Goal: Obtain resource: Download file/media

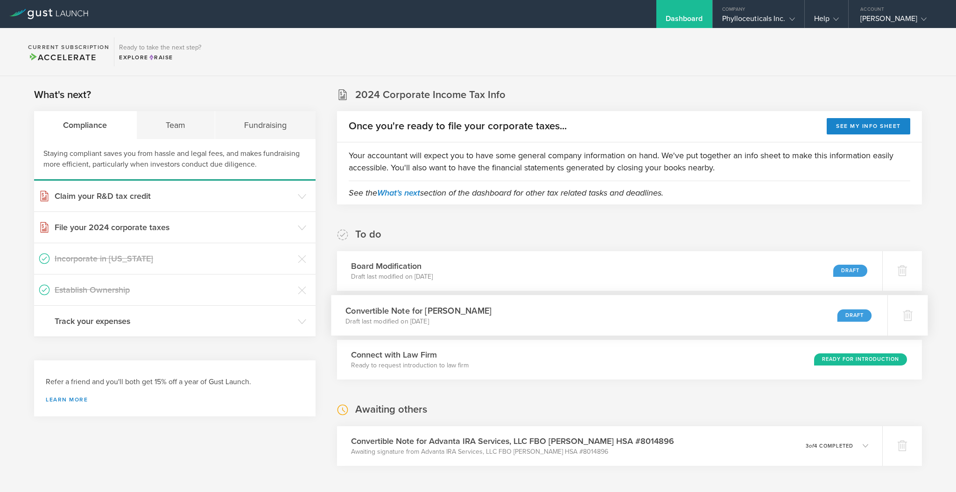
click at [647, 319] on div "Convertible Note for [PERSON_NAME] Draft last modified on [DATE] Draft" at bounding box center [609, 315] width 556 height 41
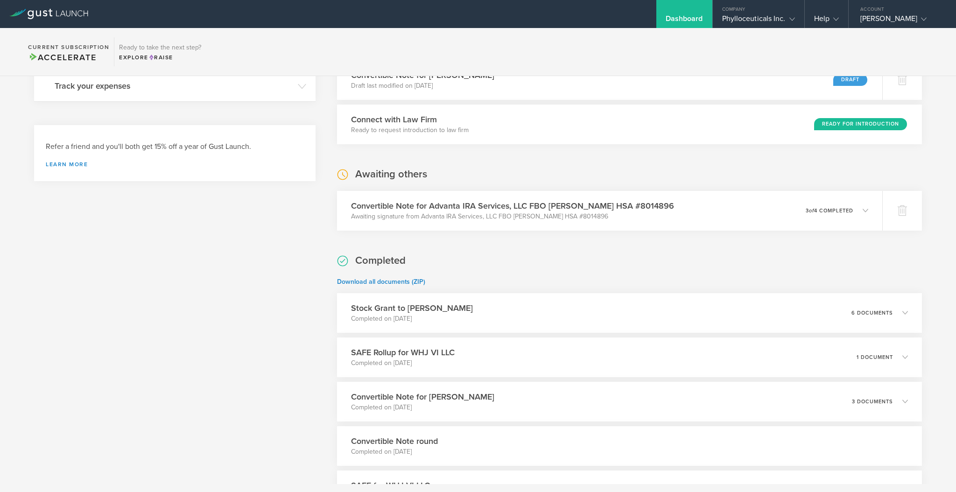
scroll to position [124, 0]
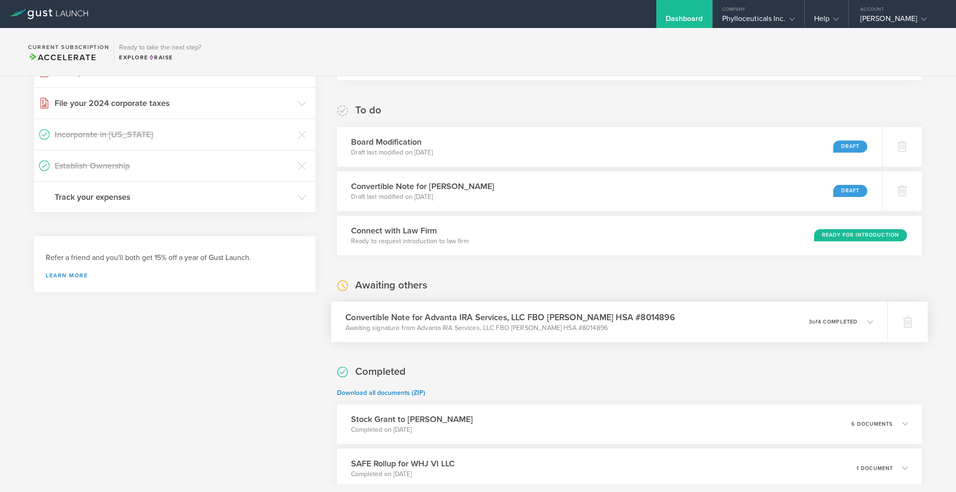
click at [563, 317] on h3 "Convertible Note for Advanta IRA Services, LLC FBO [PERSON_NAME] HSA #8014896" at bounding box center [510, 317] width 330 height 13
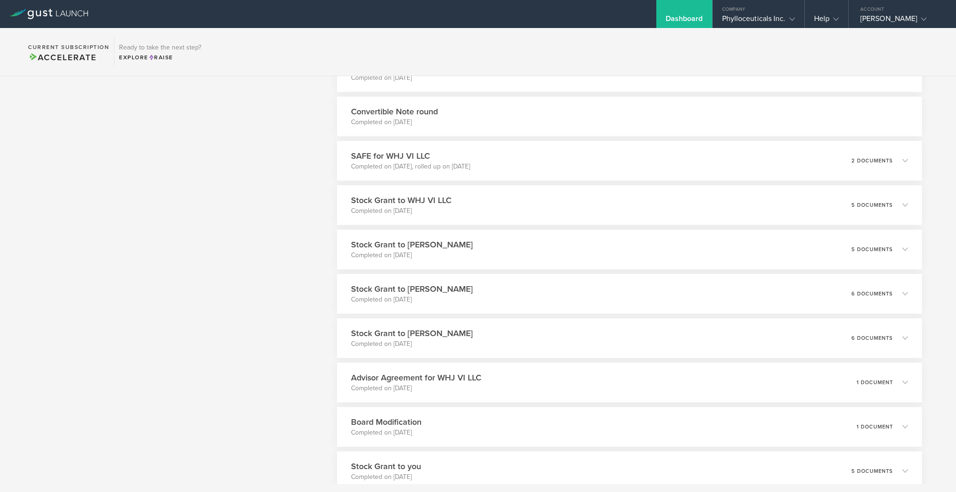
scroll to position [684, 0]
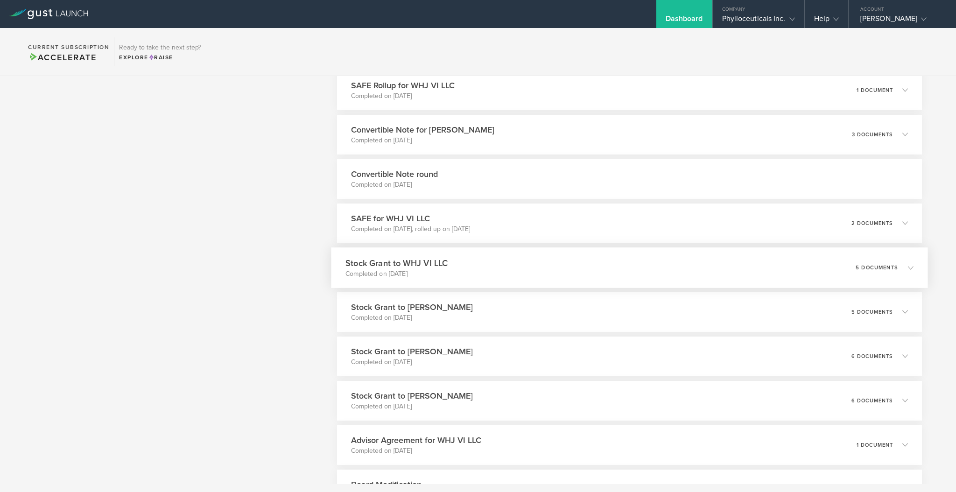
click at [420, 263] on h3 "Stock Grant to WHJ VI LLC" at bounding box center [396, 263] width 102 height 13
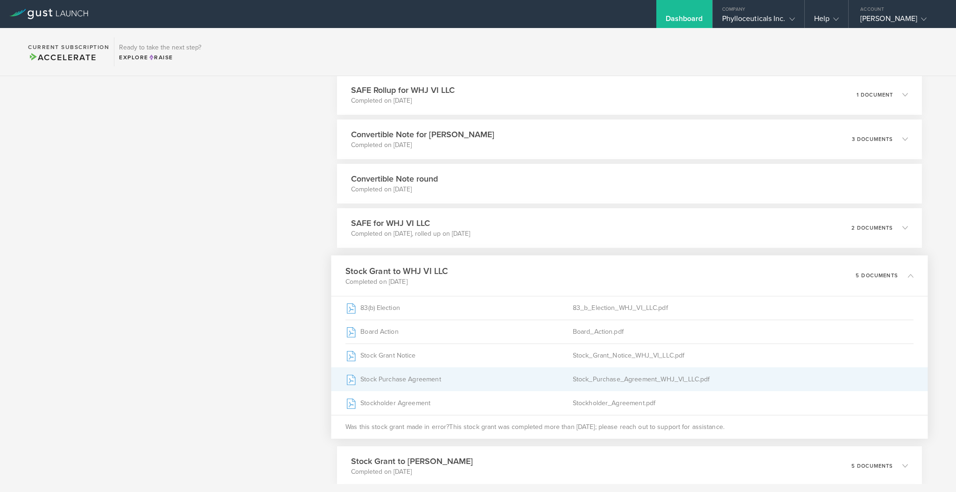
scroll to position [435, 0]
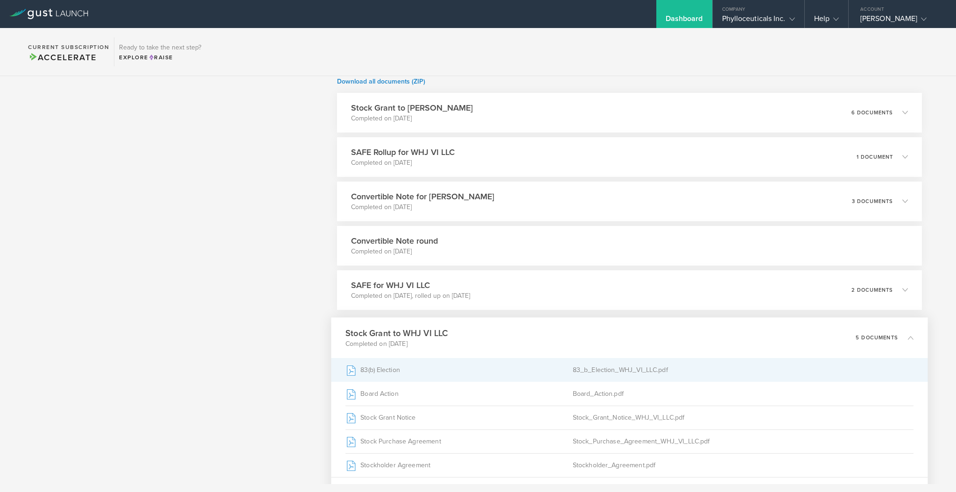
click at [393, 368] on div "83(b) Election" at bounding box center [458, 369] width 227 height 23
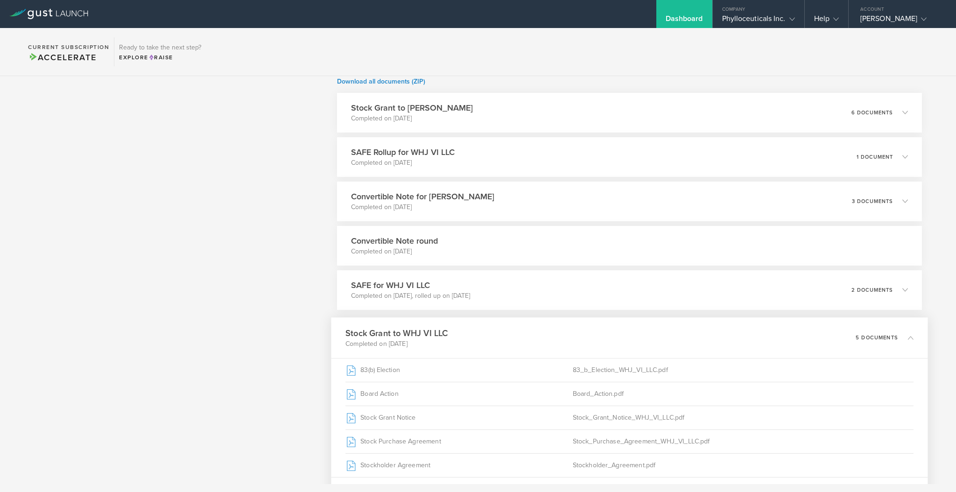
click at [908, 336] on icon at bounding box center [911, 338] width 6 height 6
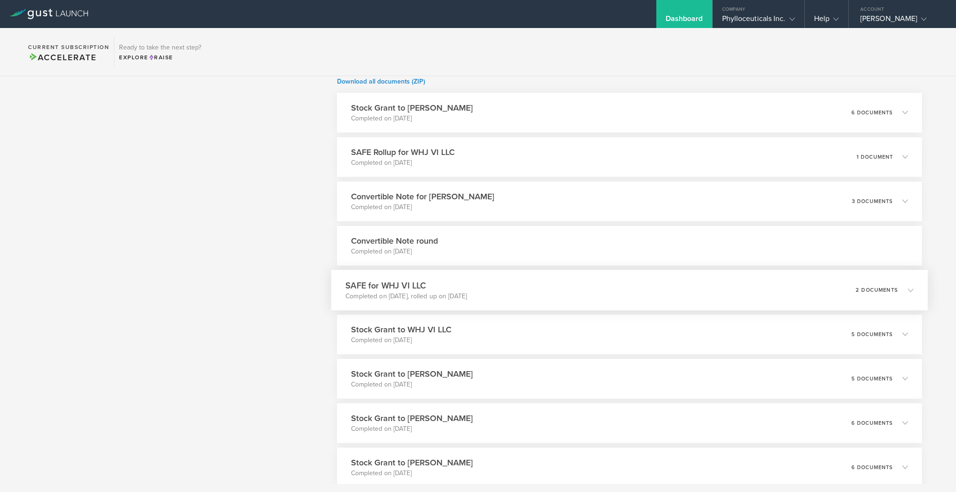
click at [588, 288] on div "SAFE for WHJ VI LLC Completed on [DATE], rolled up on [DATE] 2 documents" at bounding box center [629, 290] width 596 height 41
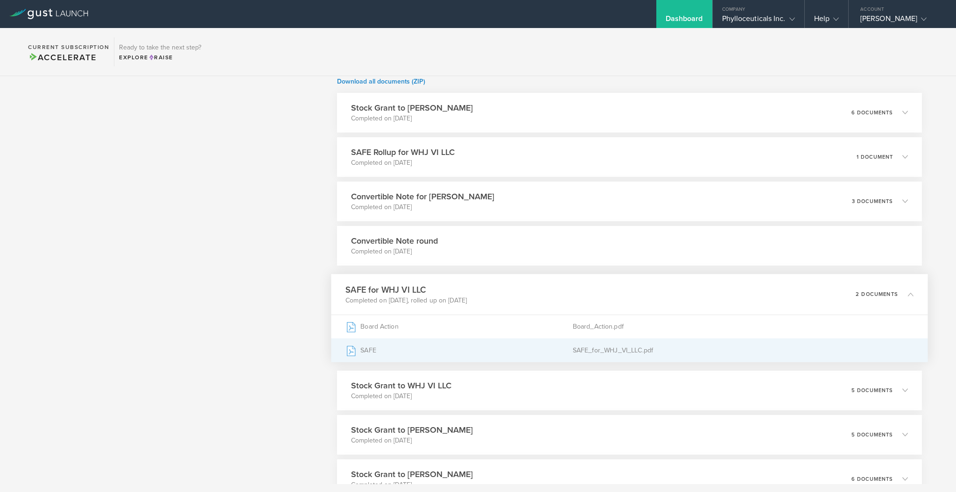
click at [578, 347] on div "SAFE_for_WHJ_VI_LLC.pdf" at bounding box center [743, 349] width 341 height 23
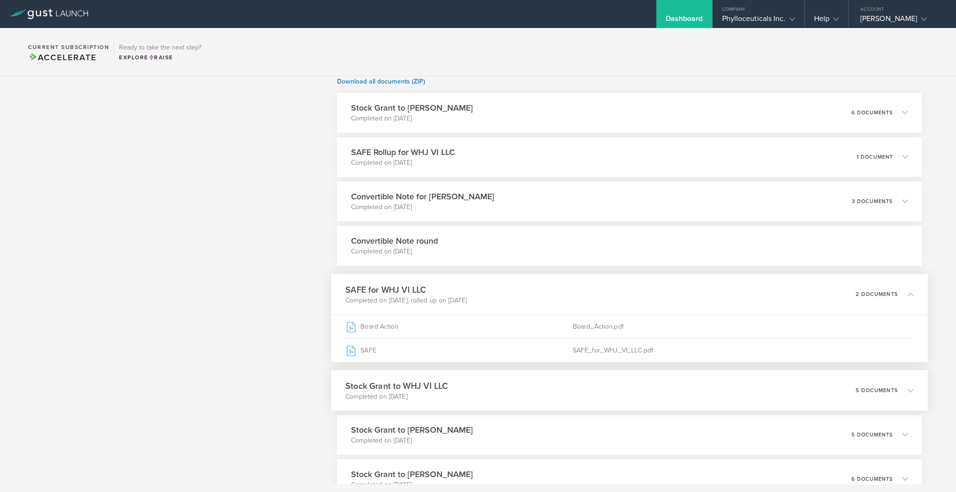
click at [503, 394] on div "Stock Grant to WHJ VI LLC Completed on [DATE] 5 documents" at bounding box center [629, 390] width 596 height 41
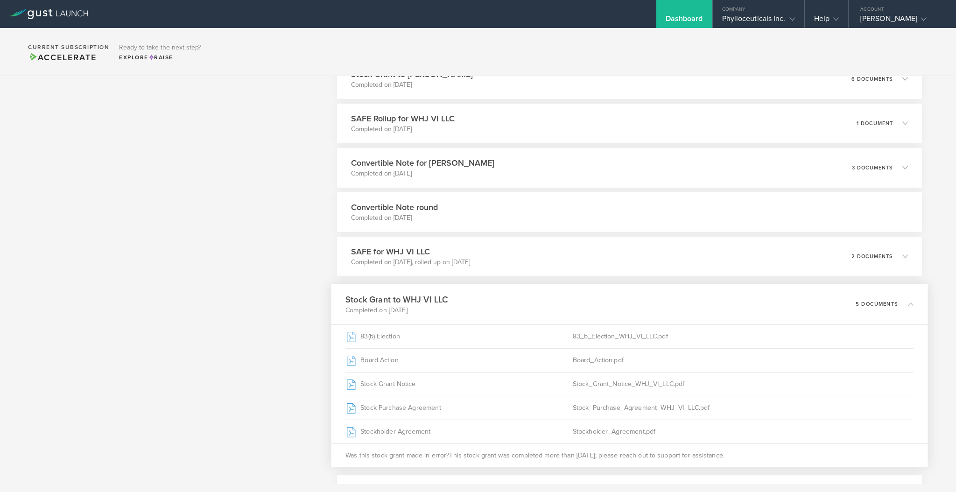
scroll to position [498, 0]
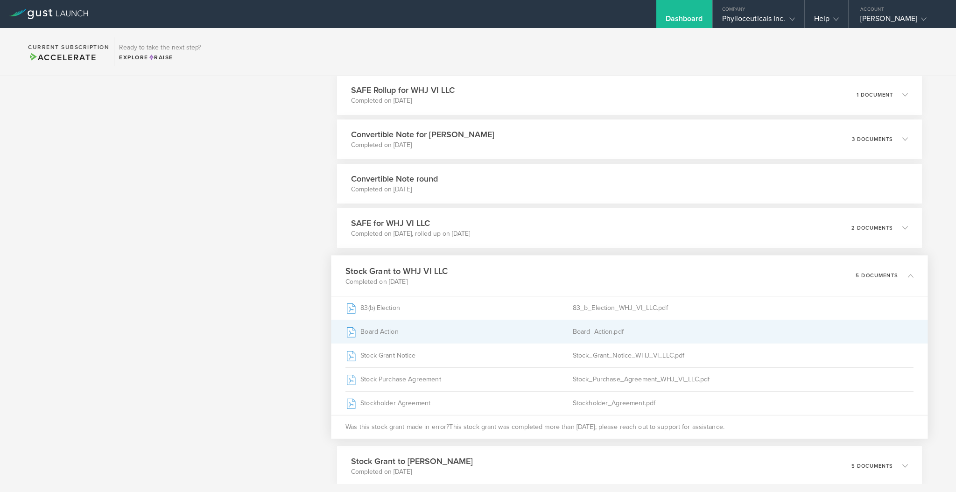
click at [605, 332] on div "Board_Action.pdf" at bounding box center [743, 331] width 341 height 23
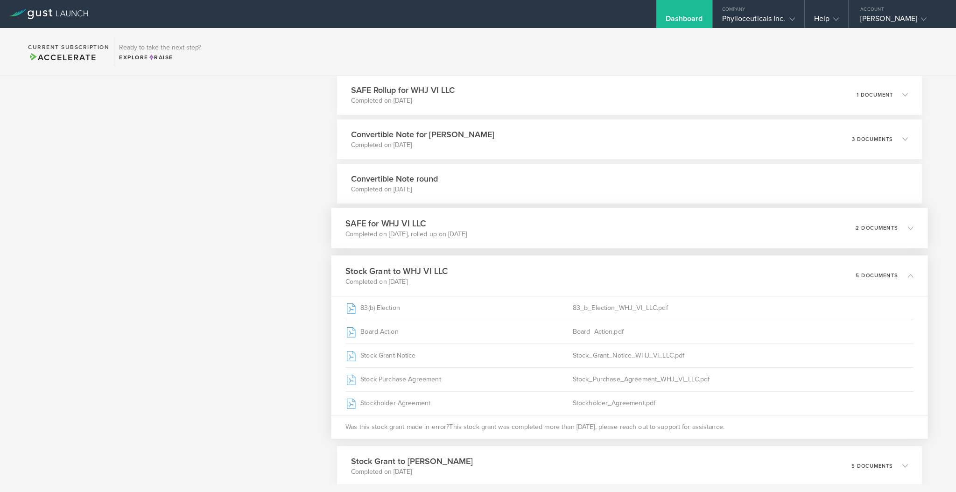
click at [519, 229] on div "SAFE for WHJ VI LLC Completed on [DATE], rolled up on [DATE] 2 documents" at bounding box center [629, 228] width 596 height 41
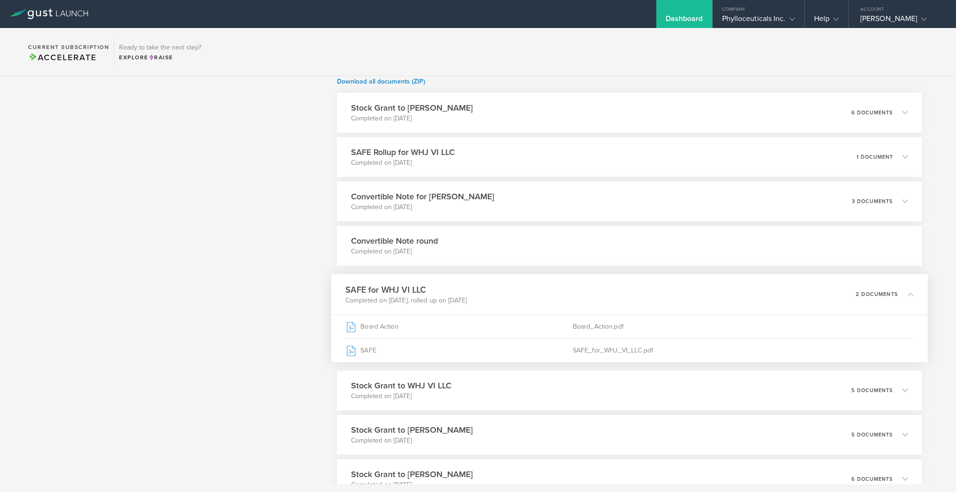
scroll to position [373, 0]
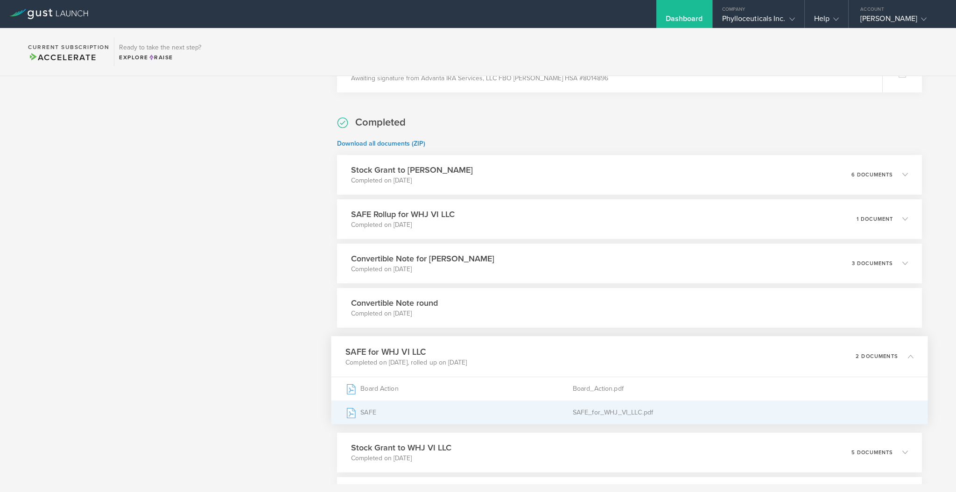
click at [585, 413] on div "SAFE_for_WHJ_VI_LLC.pdf" at bounding box center [743, 411] width 341 height 23
click at [586, 413] on div "SAFE_for_WHJ_VI_LLC.pdf" at bounding box center [743, 411] width 341 height 23
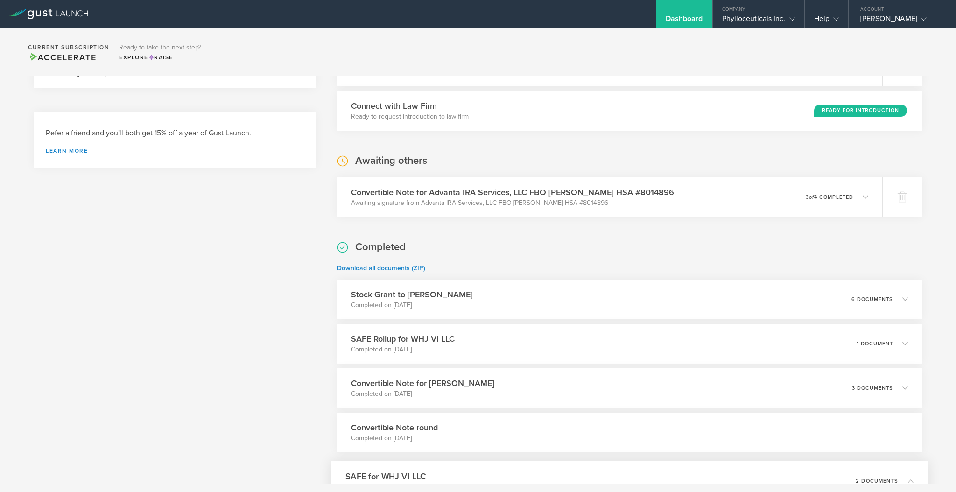
scroll to position [187, 0]
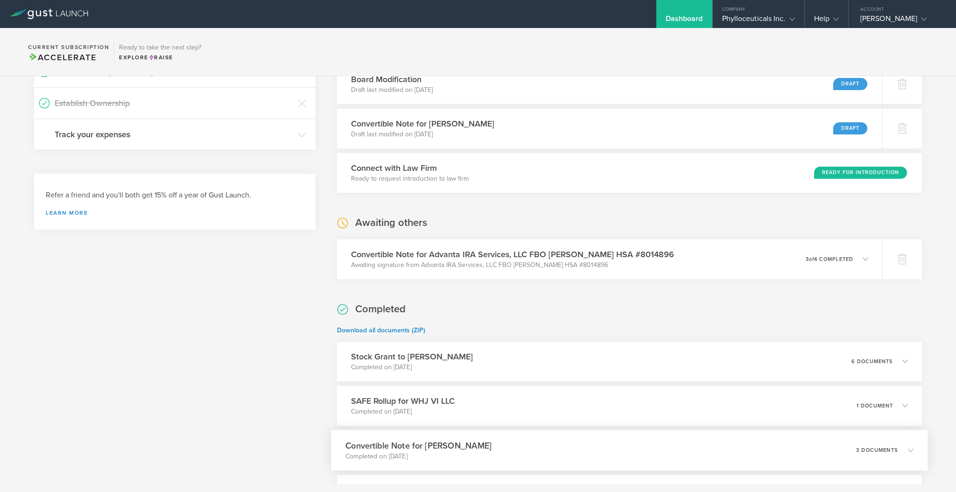
click at [417, 443] on h3 "Convertible Note for [PERSON_NAME]" at bounding box center [418, 445] width 146 height 13
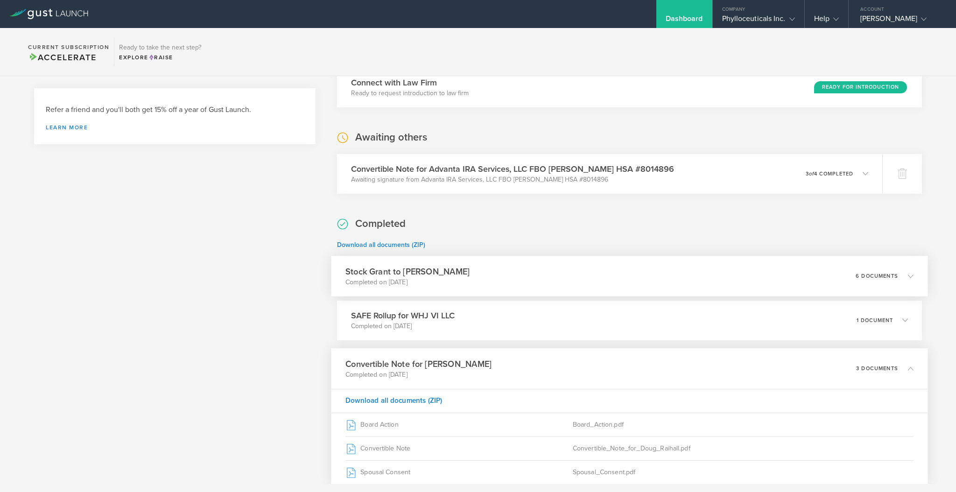
scroll to position [373, 0]
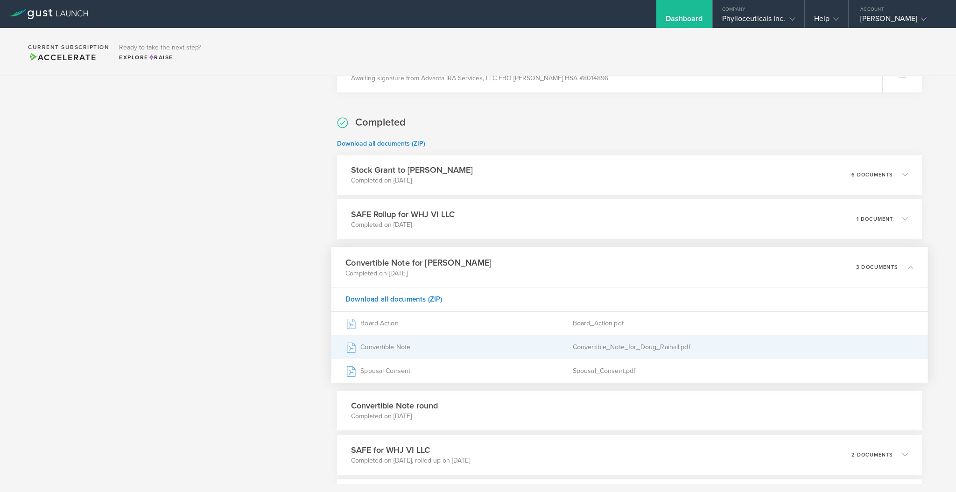
click at [383, 351] on div "Convertible Note" at bounding box center [458, 346] width 227 height 23
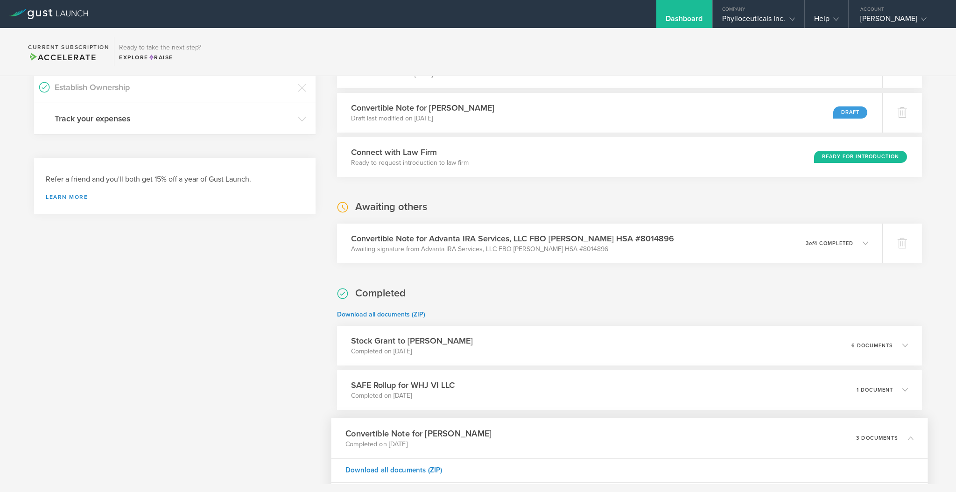
scroll to position [187, 0]
